Goal: Task Accomplishment & Management: Manage account settings

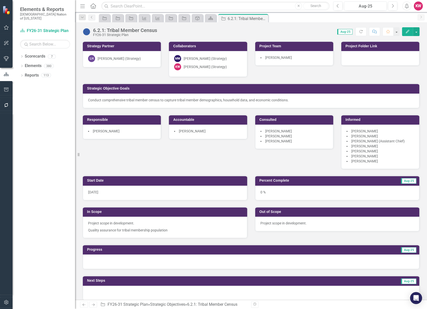
scroll to position [389, 0]
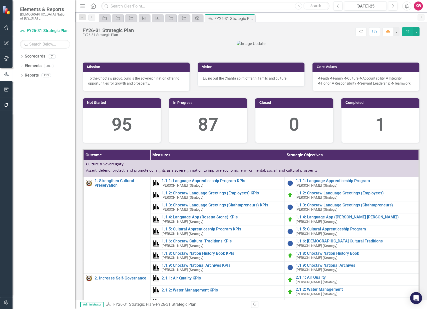
scroll to position [108, 0]
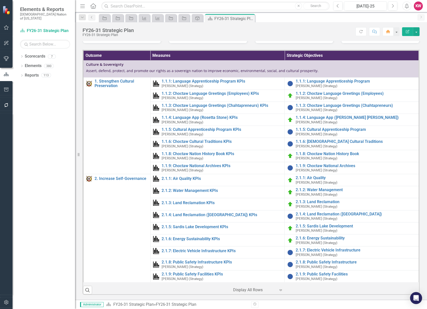
click at [80, 21] on form "Dropdown Search Strategic Objective Krystal SO's (three-month view) Pin Strateg…" at bounding box center [82, 18] width 12 height 8
click at [80, 18] on icon "Dropdown" at bounding box center [82, 18] width 5 height 4
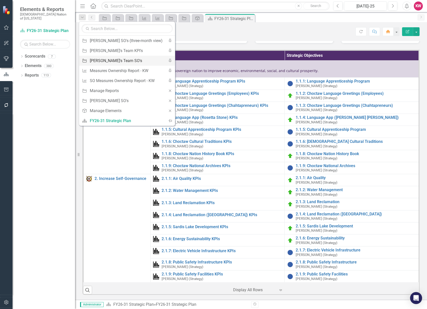
click at [95, 62] on div "[PERSON_NAME]'s Team SO's" at bounding box center [126, 61] width 73 height 6
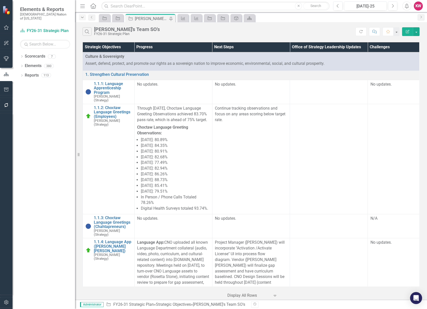
click at [82, 17] on icon "button" at bounding box center [82, 17] width 3 height 1
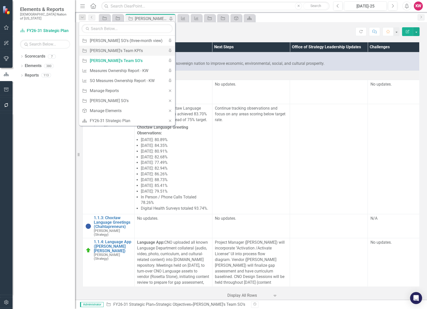
click at [168, 50] on icon "Pin" at bounding box center [170, 51] width 5 height 4
click at [116, 49] on div "[PERSON_NAME]'s Team SO's" at bounding box center [126, 51] width 73 height 6
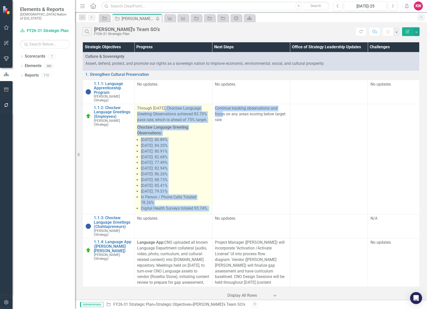
drag, startPoint x: 221, startPoint y: 111, endPoint x: 163, endPoint y: 104, distance: 58.5
click at [163, 104] on tr "1.1.2: Choctaw Language Greetings (Employees) Max White (Strategy) Link Map Vie…" at bounding box center [251, 159] width 337 height 110
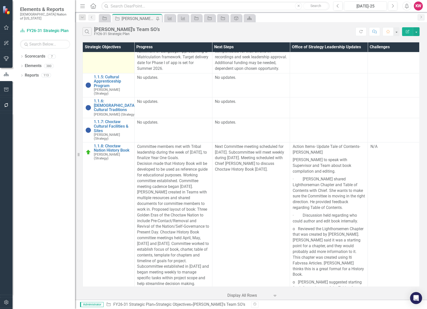
scroll to position [306, 0]
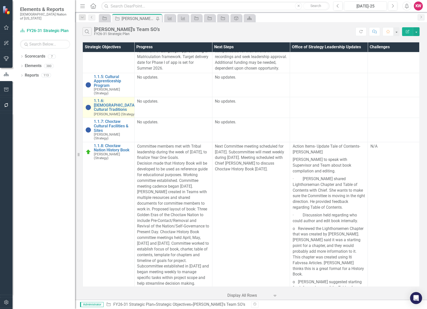
click at [118, 116] on small "Mindi McGehee (Strategy)" at bounding box center [115, 114] width 42 height 4
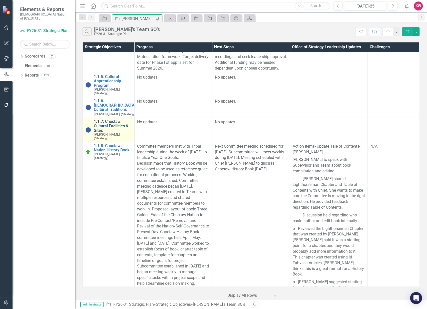
click at [118, 132] on link "1.1.7: Choctaw Cultural Facilities & Sites" at bounding box center [113, 125] width 38 height 13
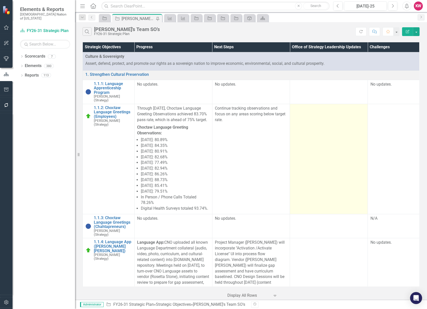
click at [328, 160] on td at bounding box center [329, 159] width 78 height 110
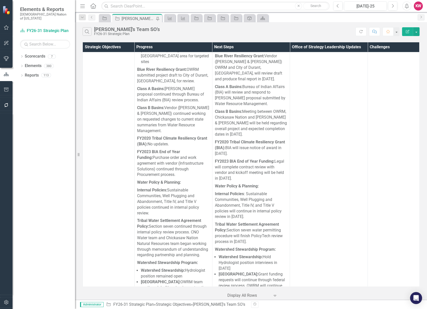
scroll to position [1334, 0]
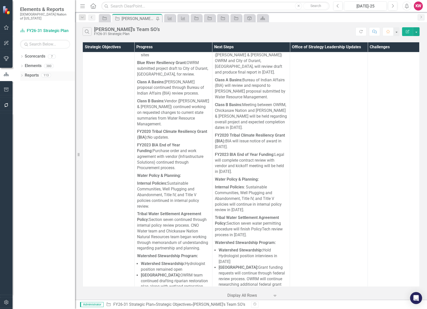
click at [30, 73] on link "Reports" at bounding box center [32, 76] width 14 height 6
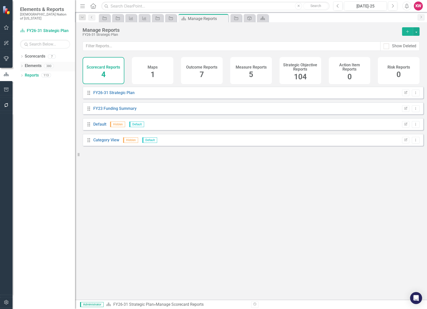
click at [34, 63] on link "Elements" at bounding box center [33, 66] width 17 height 6
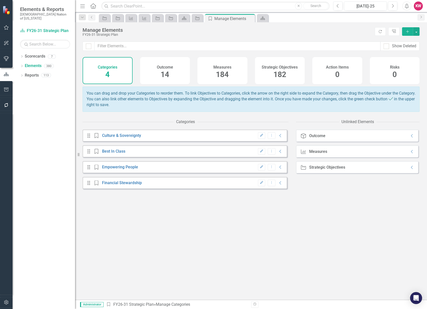
click at [280, 74] on span "182" at bounding box center [279, 74] width 13 height 9
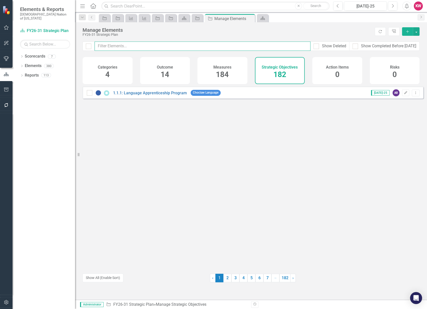
click at [248, 46] on input "text" at bounding box center [203, 46] width 216 height 9
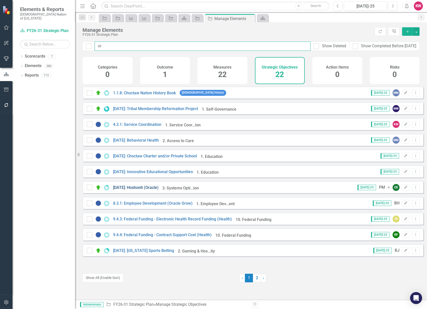
type input "or"
click at [144, 190] on link "[DATE]: Hoshonti (Oracle)" at bounding box center [136, 187] width 46 height 5
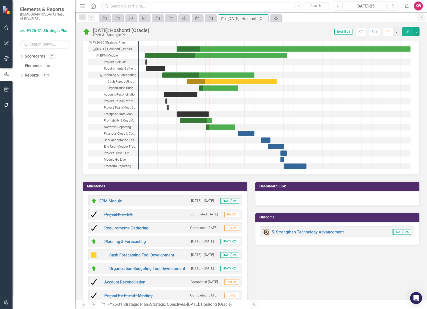
scroll to position [427, 0]
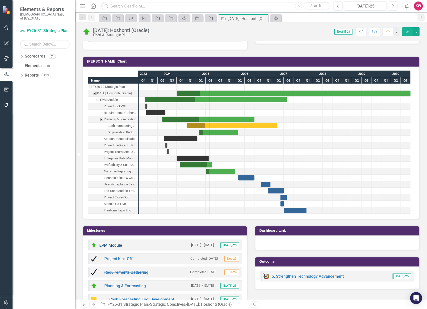
click at [112, 243] on link "EPM Module" at bounding box center [110, 245] width 23 height 5
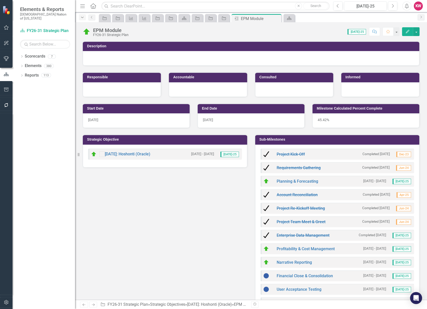
click at [81, 19] on div "Dropdown" at bounding box center [82, 17] width 7 height 6
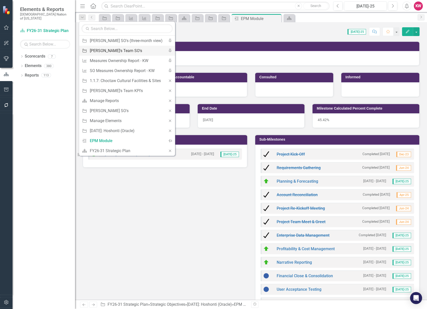
click at [96, 52] on div "[PERSON_NAME]'s Team SO's" at bounding box center [126, 51] width 73 height 6
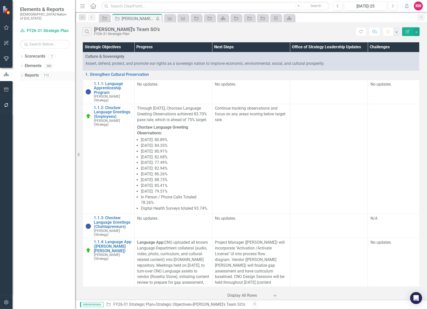
click at [31, 73] on link "Reports" at bounding box center [32, 76] width 14 height 6
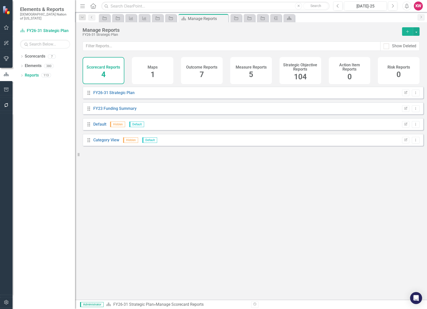
click at [303, 77] on span "104" at bounding box center [300, 76] width 13 height 9
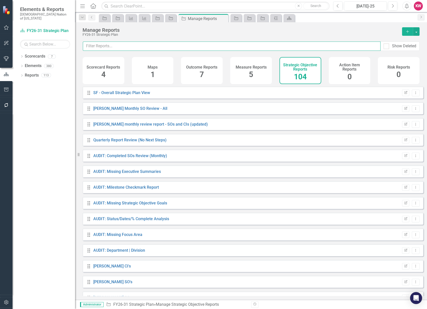
click at [105, 45] on input "text" at bounding box center [232, 46] width 298 height 9
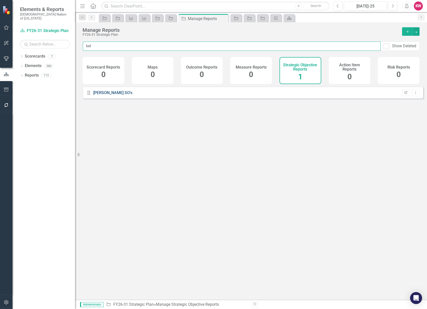
type input "kel"
click at [107, 95] on link "[PERSON_NAME] SO's" at bounding box center [112, 92] width 39 height 5
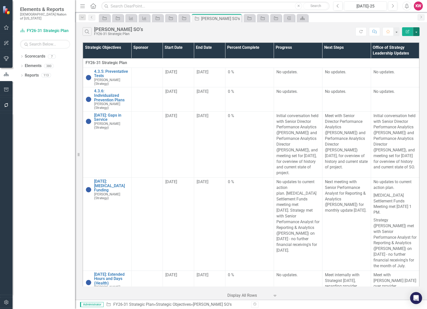
click at [416, 31] on button "button" at bounding box center [416, 31] width 7 height 9
click at [418, 32] on button "button" at bounding box center [416, 31] width 7 height 9
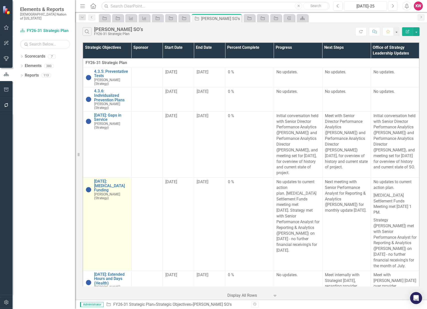
click at [0, 0] on link "Link Open Element" at bounding box center [0, 0] width 0 height 0
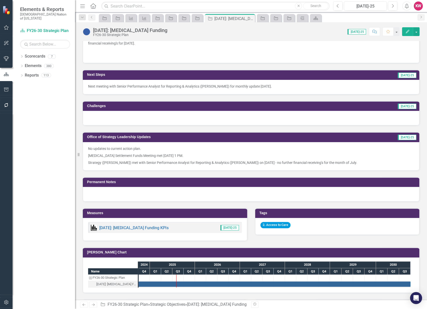
scroll to position [292, 0]
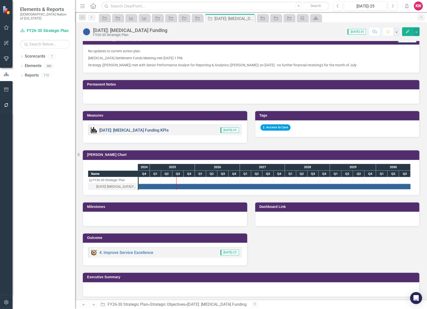
click at [131, 130] on link "[DATE]: [MEDICAL_DATA] Funding KPIs" at bounding box center [133, 130] width 69 height 5
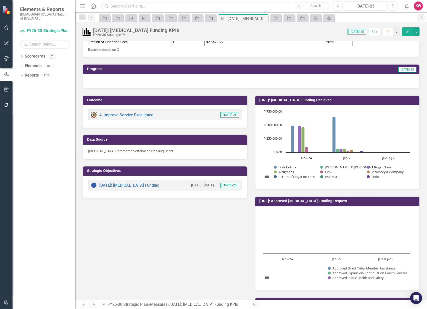
scroll to position [83, 0]
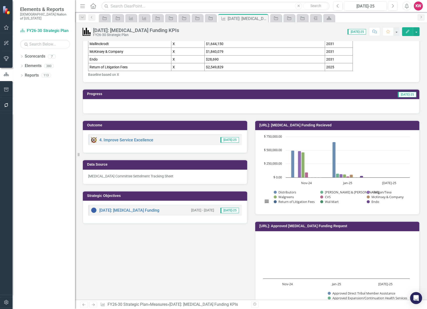
click at [154, 109] on div at bounding box center [251, 106] width 336 height 15
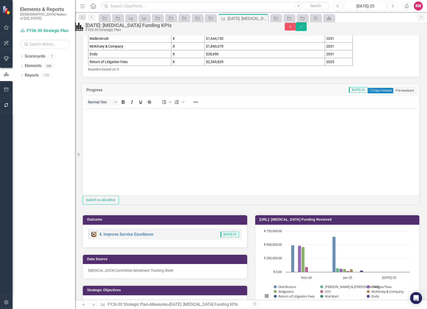
scroll to position [0, 0]
click at [405, 93] on button "ClearPoint AI AI Assistant" at bounding box center [404, 91] width 23 height 6
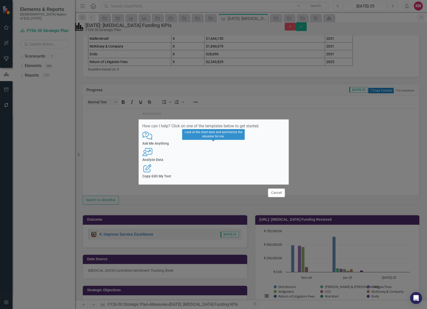
click at [153, 152] on icon "User with Chart" at bounding box center [147, 152] width 10 height 8
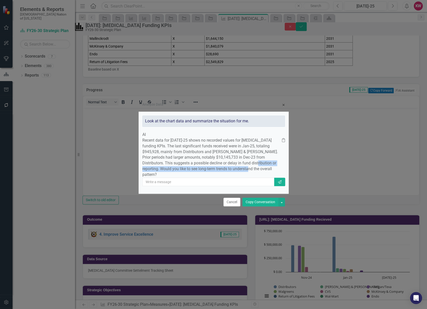
drag, startPoint x: 224, startPoint y: 165, endPoint x: 245, endPoint y: 172, distance: 22.4
click at [245, 172] on p "Recent data for Jul-25 shows no recorded values for opioid funding KPIs. The la…" at bounding box center [212, 158] width 140 height 40
click at [226, 206] on button "Cancel" at bounding box center [231, 202] width 17 height 9
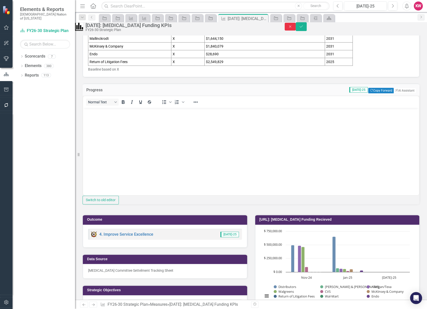
click at [405, 29] on div "Close Save" at bounding box center [356, 26] width 142 height 9
click at [292, 28] on icon "Close" at bounding box center [290, 27] width 5 height 4
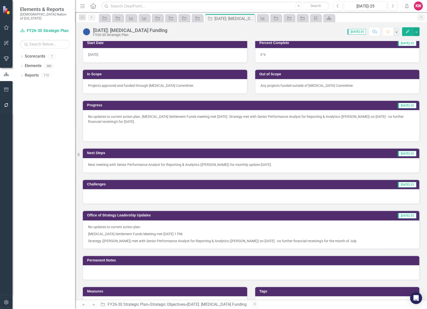
scroll to position [111, 0]
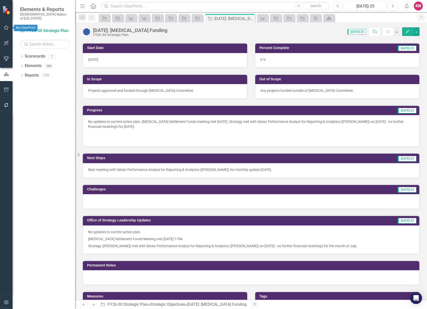
click at [6, 26] on icon "button" at bounding box center [6, 27] width 5 height 5
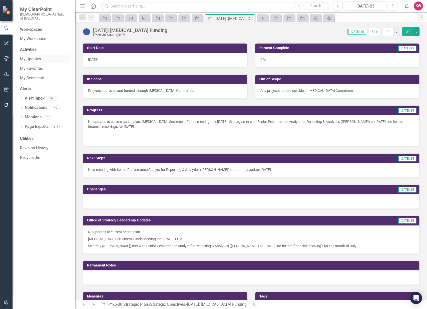
click at [37, 56] on link "My Updates" at bounding box center [45, 59] width 50 height 6
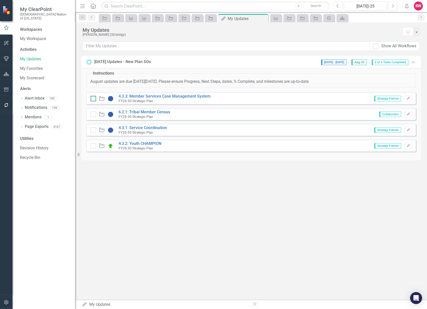
click at [94, 99] on div at bounding box center [94, 99] width 6 height 6
click at [94, 99] on input "checkbox" at bounding box center [92, 97] width 3 height 3
click at [92, 99] on input "checkbox" at bounding box center [92, 97] width 3 height 3
checkbox input "false"
click at [6, 74] on icon "button" at bounding box center [6, 74] width 5 height 4
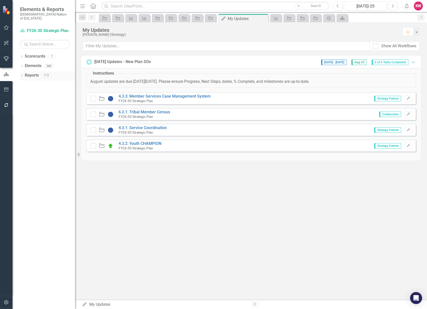
click at [32, 73] on link "Reports" at bounding box center [32, 76] width 14 height 6
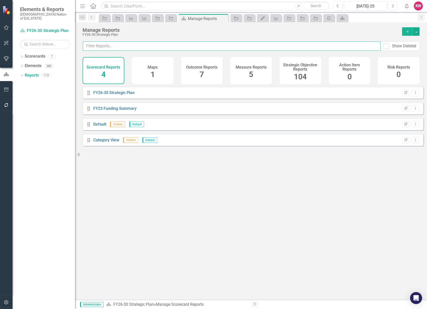
click at [222, 47] on input "text" at bounding box center [232, 46] width 298 height 9
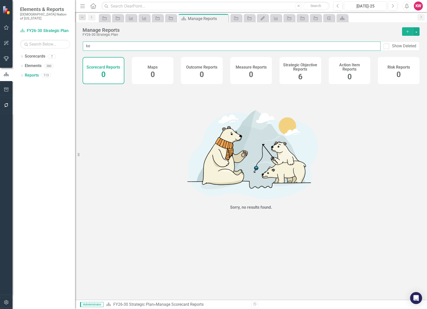
type input "ke"
click at [299, 74] on span "6" at bounding box center [300, 76] width 4 height 9
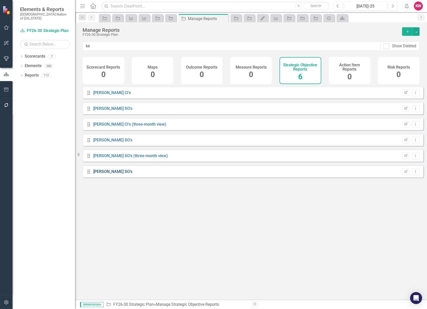
click at [103, 174] on link "[PERSON_NAME] SO's" at bounding box center [112, 171] width 39 height 5
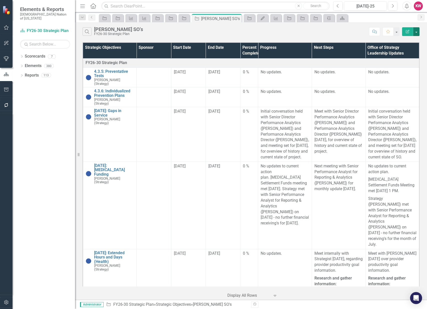
click at [419, 33] on button "button" at bounding box center [416, 31] width 7 height 9
click at [400, 42] on link "Edit Report Edit Report" at bounding box center [400, 40] width 40 height 9
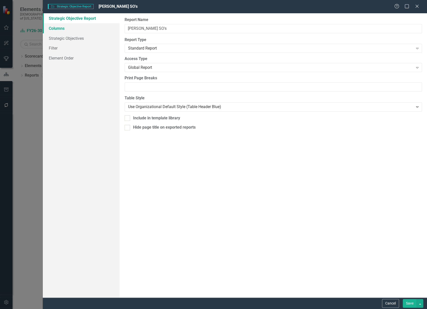
click at [62, 30] on link "Columns" at bounding box center [81, 28] width 77 height 10
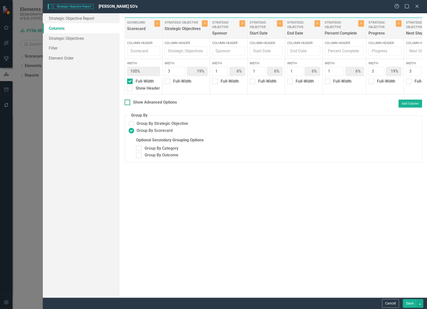
click at [127, 103] on input "Show Advanced Options" at bounding box center [126, 101] width 3 height 3
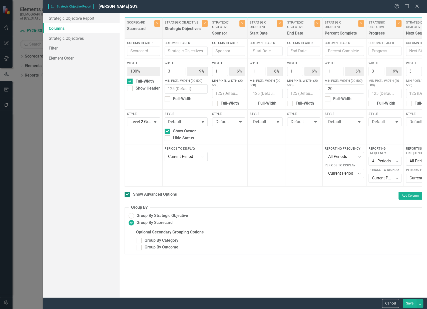
click at [129, 196] on div at bounding box center [128, 195] width 6 height 6
click at [128, 195] on input "Show Advanced Options" at bounding box center [126, 193] width 3 height 3
checkbox input "false"
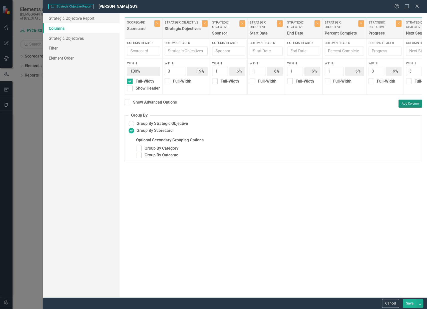
click at [416, 107] on button "Add Column" at bounding box center [411, 104] width 24 height 8
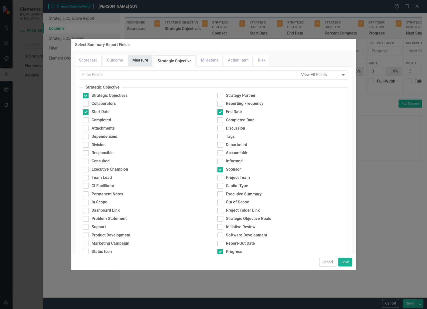
click at [149, 62] on link "Measure" at bounding box center [141, 60] width 24 height 11
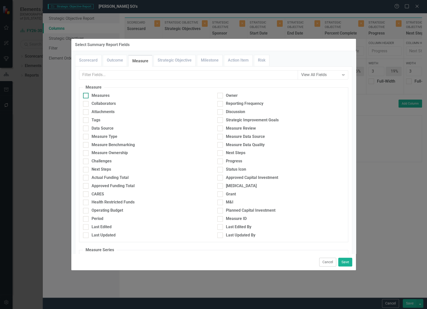
click at [86, 96] on div at bounding box center [86, 96] width 6 height 6
click at [86, 96] on input "Measures" at bounding box center [84, 94] width 3 height 3
checkbox input "true"
click at [217, 161] on input "Progress" at bounding box center [218, 160] width 3 height 3
checkbox input "true"
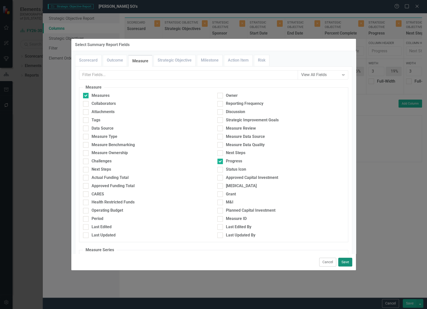
click at [343, 258] on button "Save" at bounding box center [345, 262] width 14 height 9
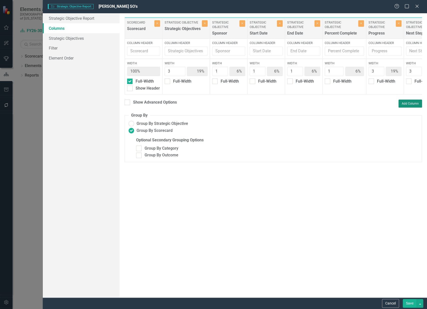
type input "17%"
click at [409, 303] on button "Save" at bounding box center [410, 303] width 14 height 9
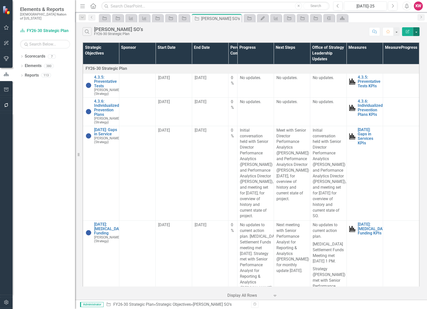
click at [415, 32] on button "button" at bounding box center [416, 31] width 7 height 9
click at [402, 41] on link "Edit Report Edit Report" at bounding box center [400, 40] width 40 height 9
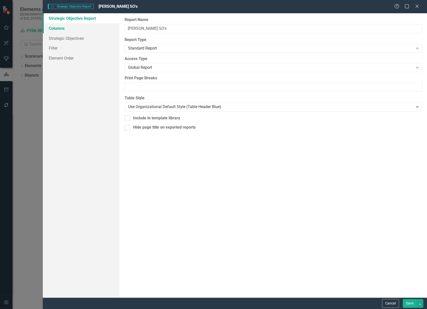
click at [65, 31] on link "Columns" at bounding box center [81, 28] width 77 height 10
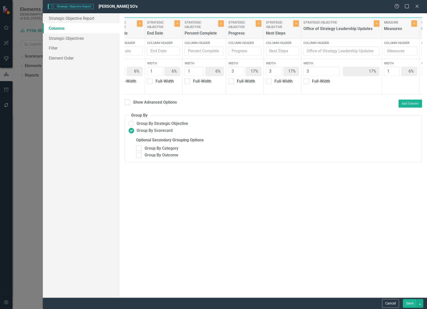
scroll to position [0, 209]
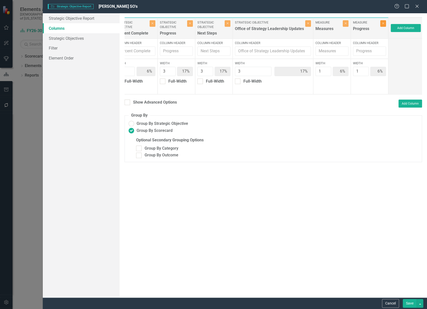
click at [382, 26] on button "Close" at bounding box center [383, 23] width 6 height 7
type input "18%"
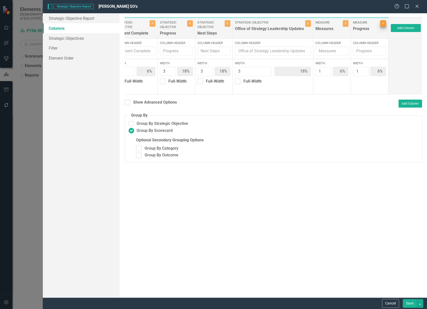
scroll to position [0, 171]
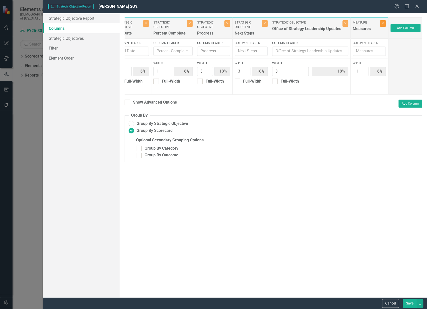
click at [382, 25] on button "Close" at bounding box center [383, 23] width 6 height 7
type input "19%"
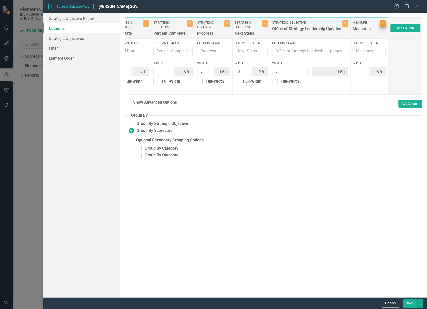
scroll to position [0, 134]
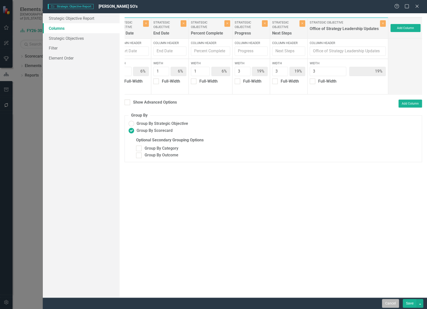
click at [390, 302] on button "Cancel" at bounding box center [390, 303] width 17 height 9
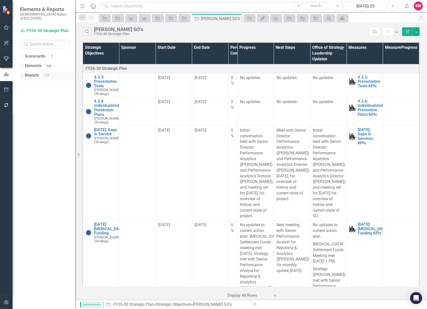
click at [28, 73] on link "Reports" at bounding box center [32, 76] width 14 height 6
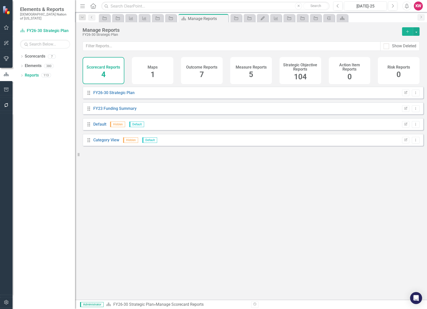
click at [300, 75] on span "104" at bounding box center [300, 76] width 13 height 9
click at [288, 47] on input "text" at bounding box center [232, 46] width 298 height 9
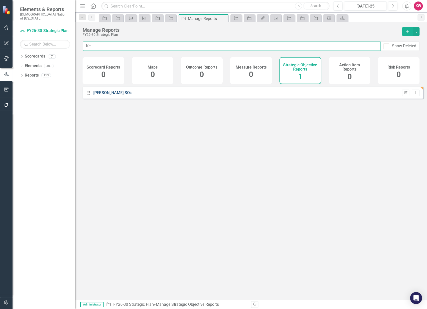
type input "Kel"
click at [105, 94] on link "[PERSON_NAME] SO's" at bounding box center [112, 92] width 39 height 5
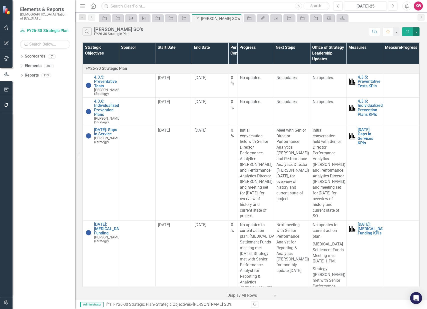
click at [418, 32] on button "button" at bounding box center [416, 31] width 7 height 9
click at [405, 40] on link "Edit Report Edit Report" at bounding box center [400, 40] width 40 height 9
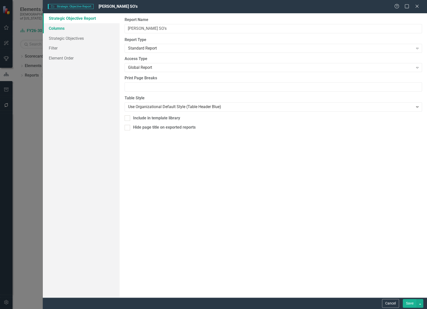
click at [54, 28] on link "Columns" at bounding box center [81, 28] width 77 height 10
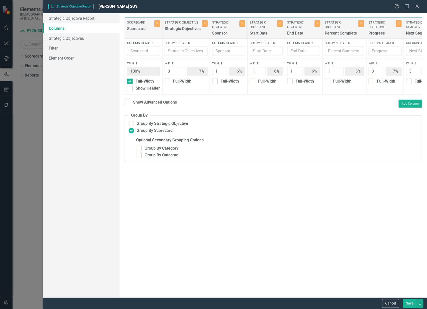
scroll to position [0, 209]
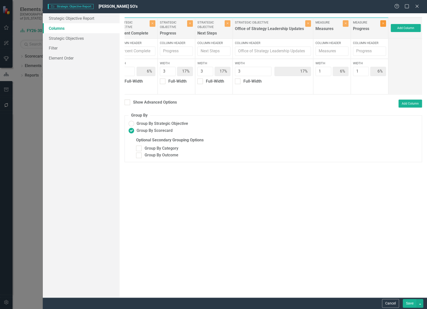
click at [383, 24] on icon "button" at bounding box center [383, 24] width 2 height 2
type input "18%"
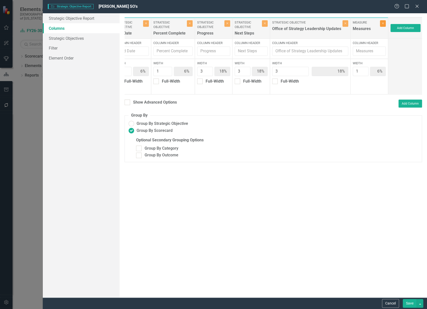
click at [380, 24] on button "Close" at bounding box center [383, 23] width 6 height 7
type input "19%"
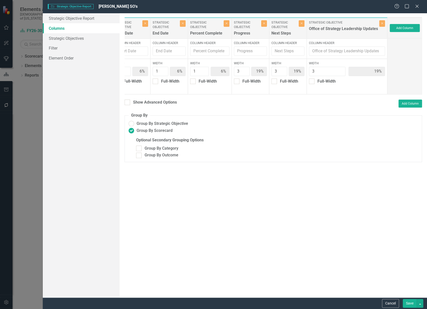
scroll to position [0, 134]
click at [411, 304] on button "Save" at bounding box center [410, 303] width 14 height 9
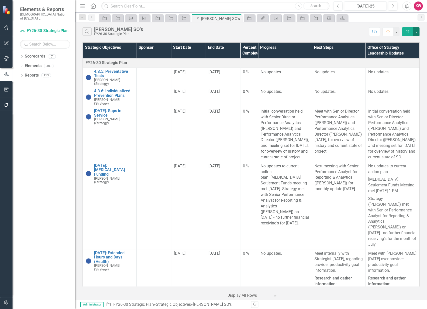
click at [418, 30] on button "button" at bounding box center [416, 31] width 7 height 9
click at [29, 73] on link "Reports" at bounding box center [32, 76] width 14 height 6
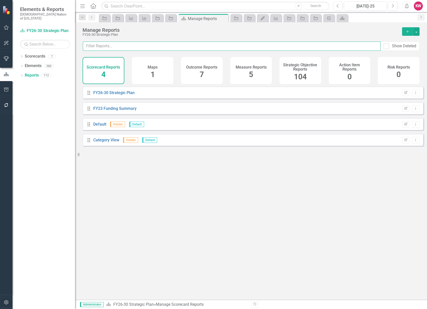
click at [127, 44] on input "text" at bounding box center [232, 46] width 298 height 9
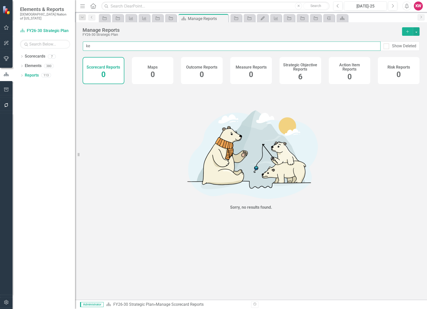
type input "ke"
click at [298, 75] on div "Strategic Objective Reports 6" at bounding box center [300, 70] width 42 height 27
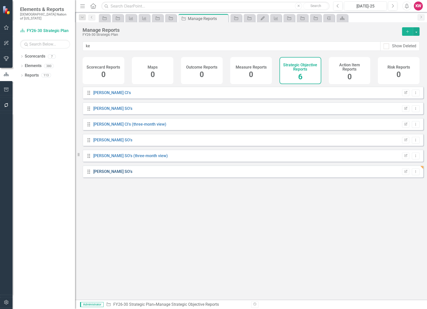
click at [102, 173] on link "[PERSON_NAME] SO's" at bounding box center [112, 171] width 39 height 5
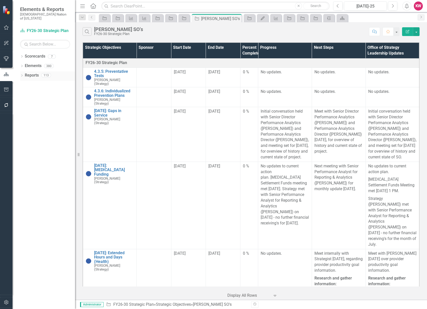
click at [27, 73] on link "Reports" at bounding box center [32, 76] width 14 height 6
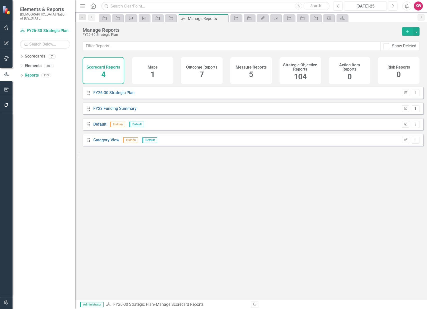
click at [254, 74] on div "Measure Reports 5" at bounding box center [251, 70] width 42 height 27
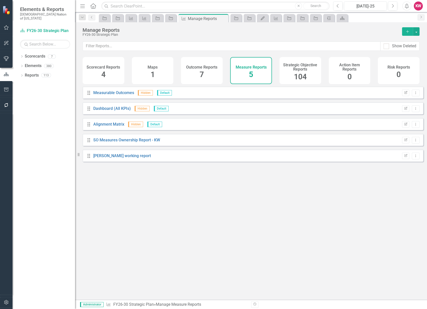
click at [306, 78] on span "104" at bounding box center [300, 76] width 13 height 9
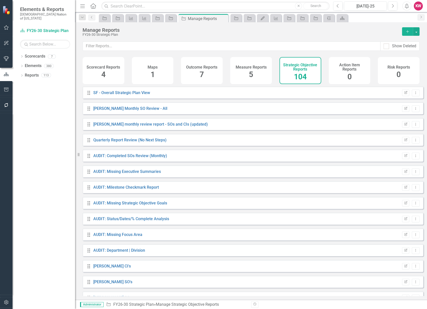
click at [251, 74] on span "5" at bounding box center [251, 74] width 4 height 9
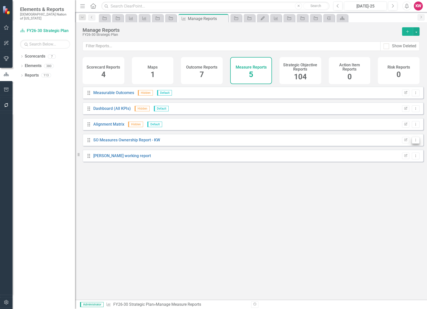
click at [414, 142] on icon "Dropdown Menu" at bounding box center [416, 139] width 4 height 3
click at [394, 171] on link "Copy Duplicate Report" at bounding box center [395, 170] width 41 height 9
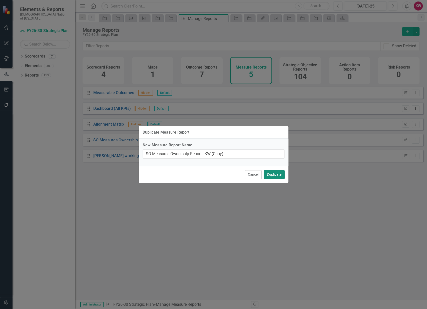
click at [275, 175] on button "Duplicate" at bounding box center [274, 174] width 21 height 9
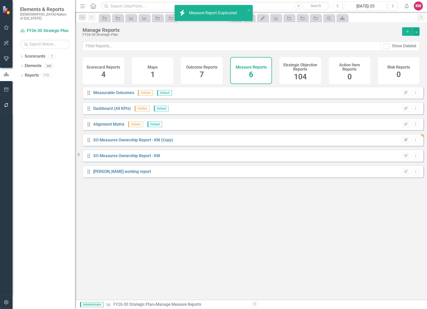
click at [404, 142] on icon "Edit Report" at bounding box center [406, 140] width 4 height 3
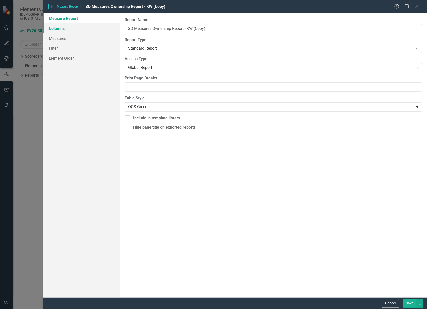
click at [58, 28] on link "Columns" at bounding box center [81, 28] width 77 height 10
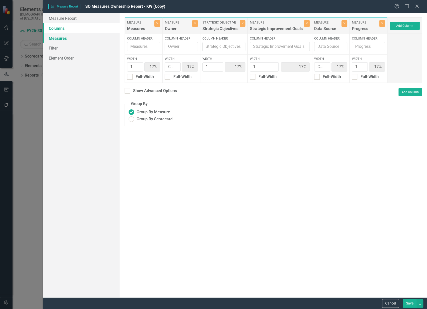
click at [58, 38] on link "Measures" at bounding box center [81, 38] width 77 height 10
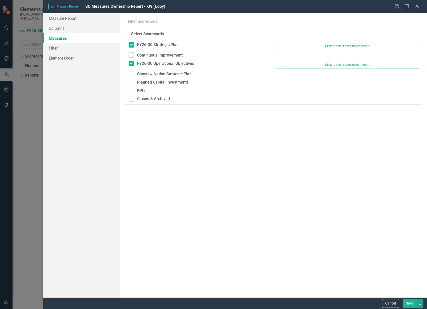
click at [131, 56] on input "Continuous Improvement" at bounding box center [130, 54] width 3 height 3
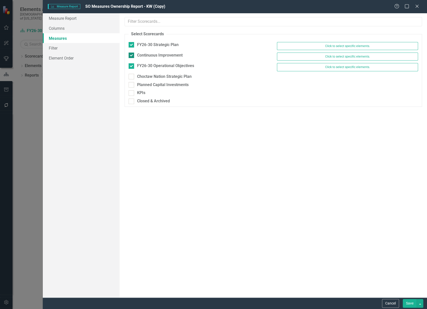
checkbox input "true"
click at [58, 30] on link "Columns" at bounding box center [81, 28] width 77 height 10
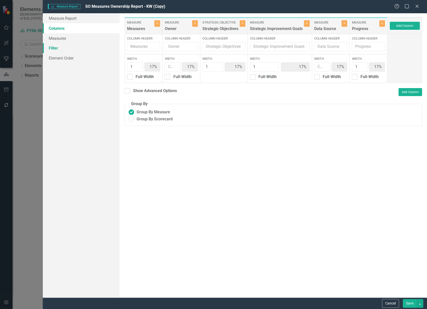
click at [56, 47] on link "Filter" at bounding box center [81, 48] width 77 height 10
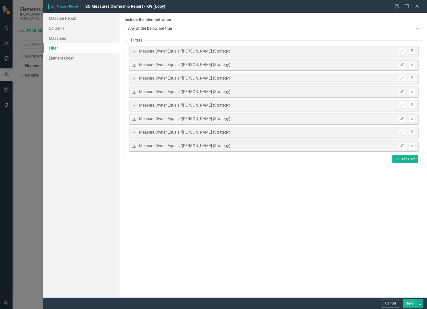
click at [413, 52] on icon "button" at bounding box center [412, 50] width 3 height 3
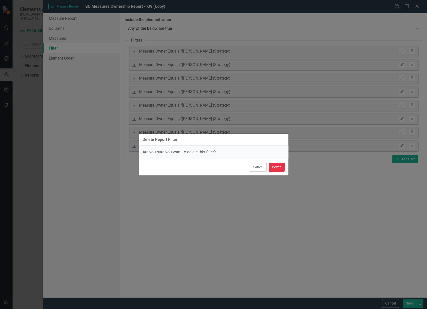
click at [277, 167] on button "Delete" at bounding box center [277, 167] width 16 height 9
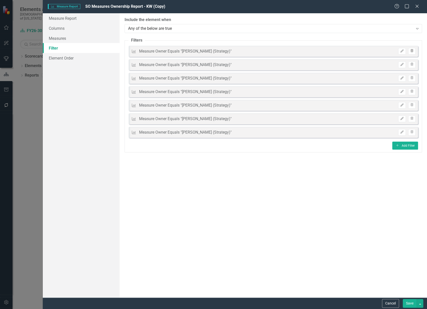
click at [410, 52] on icon "Trash" at bounding box center [412, 51] width 4 height 3
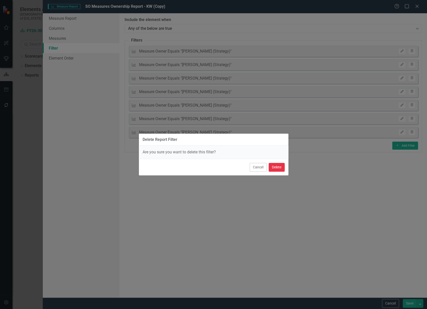
click at [280, 170] on button "Delete" at bounding box center [277, 167] width 16 height 9
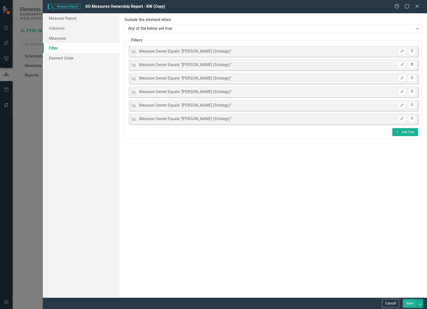
click at [415, 64] on button "Trash" at bounding box center [411, 65] width 7 height 7
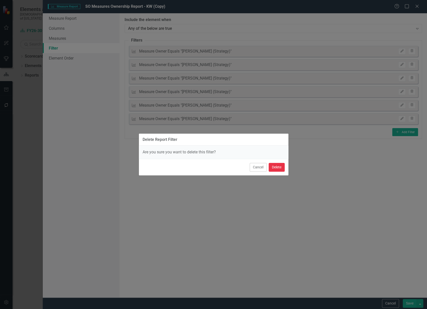
drag, startPoint x: 278, startPoint y: 168, endPoint x: 266, endPoint y: 94, distance: 75.3
click at [278, 168] on button "Delete" at bounding box center [277, 167] width 16 height 9
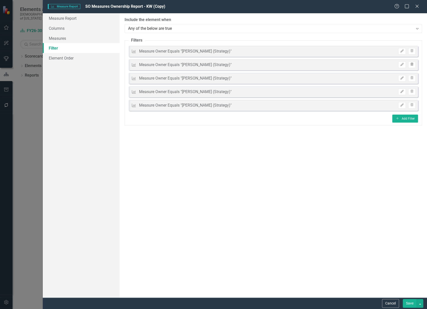
click at [411, 63] on icon "button" at bounding box center [412, 64] width 3 height 3
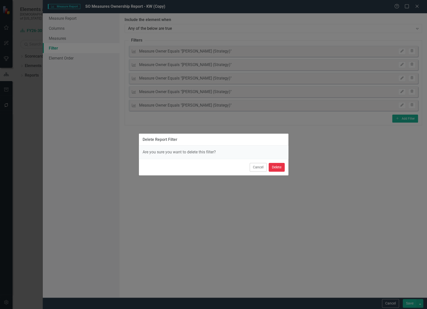
click at [280, 169] on button "Delete" at bounding box center [277, 167] width 16 height 9
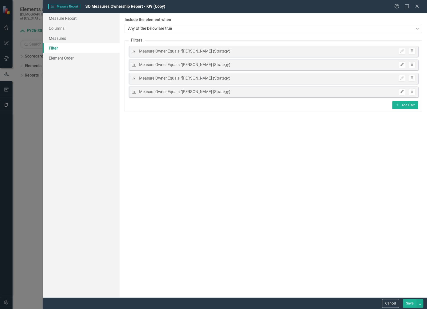
click at [414, 67] on button "Trash" at bounding box center [411, 65] width 7 height 7
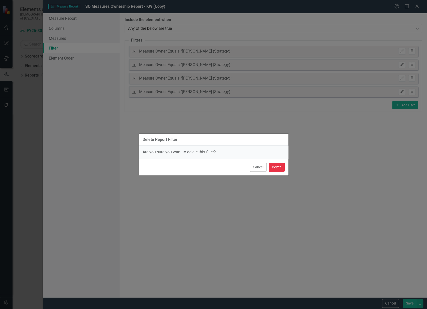
click at [282, 167] on button "Delete" at bounding box center [277, 167] width 16 height 9
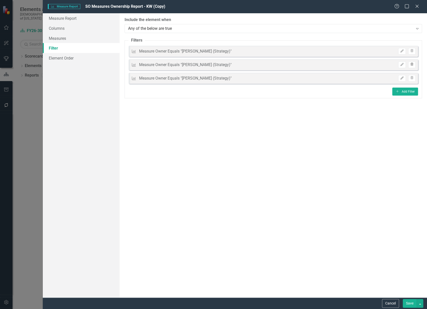
click at [413, 67] on button "Trash" at bounding box center [411, 65] width 7 height 7
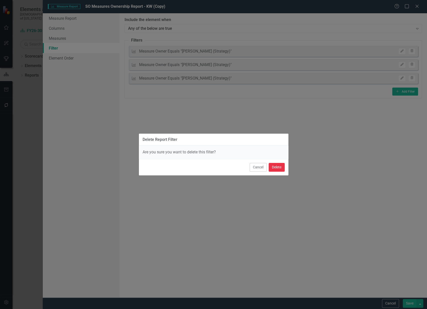
click at [281, 171] on button "Delete" at bounding box center [277, 167] width 16 height 9
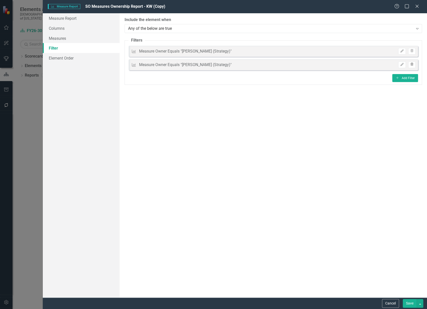
click at [412, 64] on icon "Trash" at bounding box center [412, 64] width 4 height 3
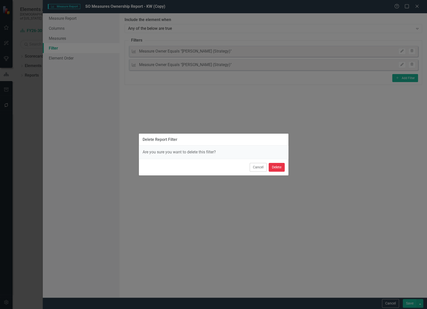
click at [276, 168] on button "Delete" at bounding box center [277, 167] width 16 height 9
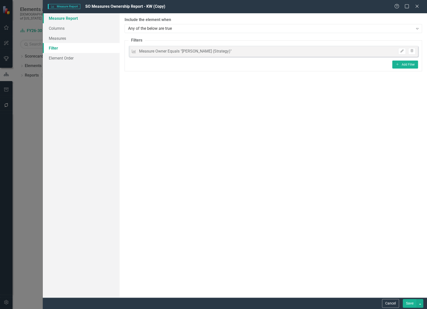
click at [64, 19] on link "Measure Report" at bounding box center [81, 18] width 77 height 10
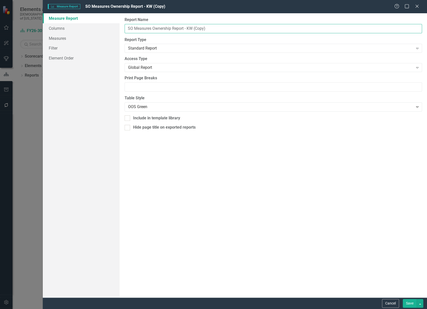
drag, startPoint x: 134, startPoint y: 28, endPoint x: 124, endPoint y: 28, distance: 10.5
click at [124, 28] on div "Report Name SO Measures Ownership Report - KW (Copy) Report Type Standard Repor…" at bounding box center [273, 155] width 307 height 284
drag, startPoint x: 147, startPoint y: 28, endPoint x: 165, endPoint y: 28, distance: 18.3
click at [165, 28] on input "Measures Ownership Report - KW (Copy)" at bounding box center [273, 28] width 297 height 9
drag, startPoint x: 163, startPoint y: 28, endPoint x: 182, endPoint y: 29, distance: 19.8
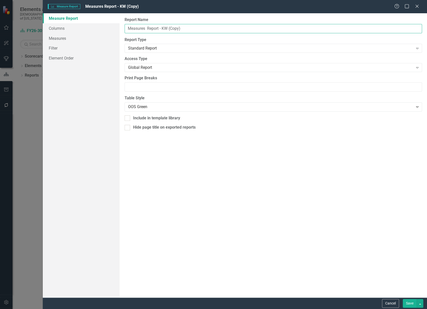
click at [182, 29] on input "Measures Report - KW (Copy)" at bounding box center [273, 28] width 297 height 9
type input "Measures Report - [PERSON_NAME]"
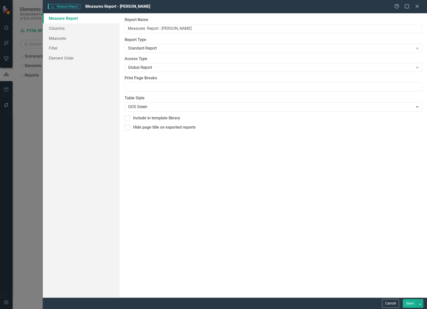
click at [410, 303] on button "Save" at bounding box center [410, 303] width 14 height 9
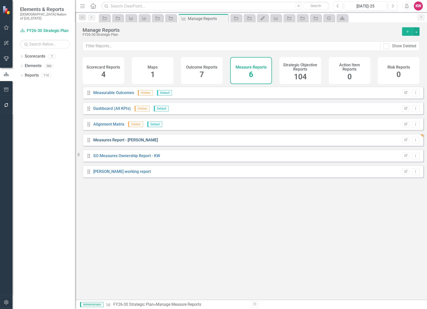
click at [116, 142] on link "Measures Report - [PERSON_NAME]" at bounding box center [125, 140] width 65 height 5
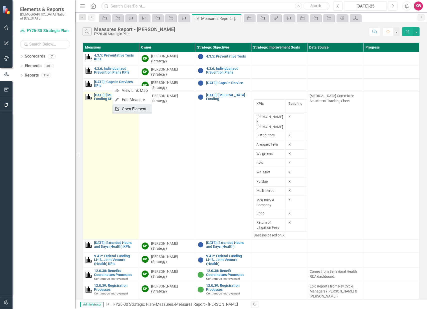
click at [124, 111] on link "Link Open Element" at bounding box center [132, 108] width 40 height 9
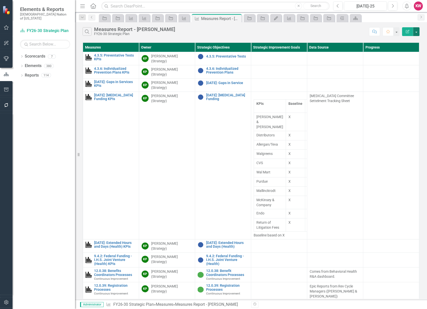
click at [417, 32] on button "button" at bounding box center [416, 31] width 7 height 9
click at [424, 34] on div "Search Measures Report - Kelley FY26-30 Strategic Plan Comment Favorite Edit Re…" at bounding box center [251, 30] width 352 height 16
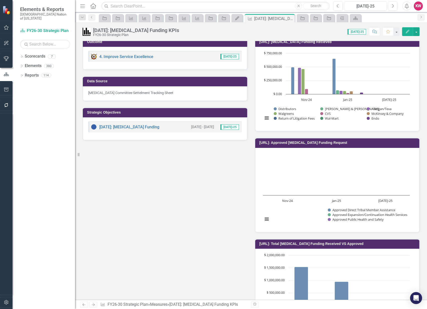
scroll to position [333, 0]
